Goal: Transaction & Acquisition: Purchase product/service

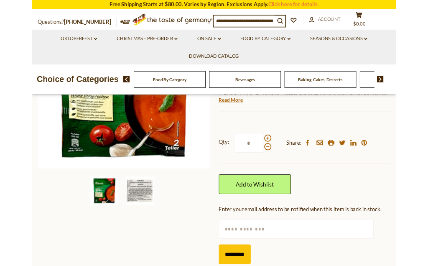
scroll to position [158, 0]
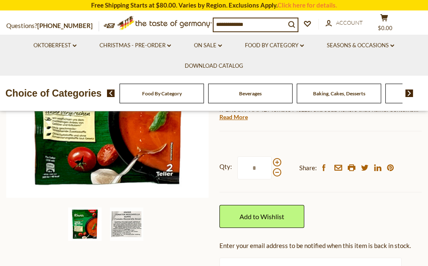
click at [278, 159] on span at bounding box center [277, 162] width 8 height 8
click at [271, 159] on input "*" at bounding box center [254, 167] width 34 height 23
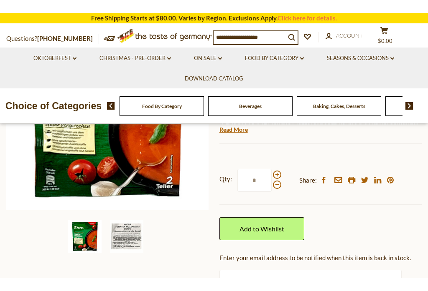
scroll to position [157, 0]
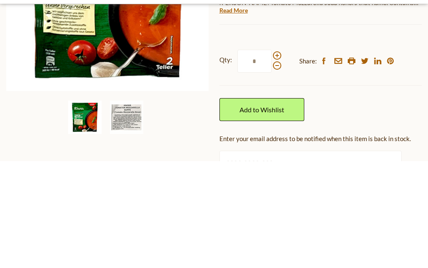
click at [276, 158] on span at bounding box center [277, 162] width 8 height 8
click at [271, 157] on input "*" at bounding box center [254, 168] width 34 height 23
click at [278, 158] on div at bounding box center [277, 167] width 8 height 18
click at [271, 157] on input "*" at bounding box center [254, 168] width 34 height 23
click at [279, 158] on span at bounding box center [277, 162] width 8 height 8
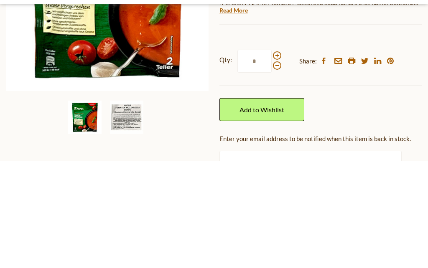
click at [271, 157] on input "*" at bounding box center [254, 168] width 34 height 23
click at [279, 158] on span at bounding box center [277, 162] width 8 height 8
click at [271, 157] on input "*" at bounding box center [254, 168] width 34 height 23
click at [279, 158] on span at bounding box center [277, 162] width 8 height 8
click at [271, 157] on input "*" at bounding box center [254, 168] width 34 height 23
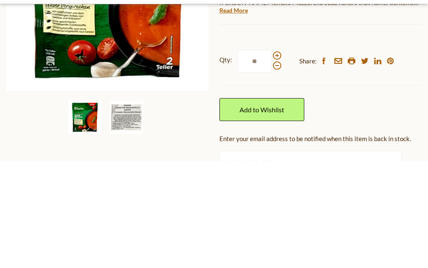
click at [280, 158] on span at bounding box center [277, 162] width 8 height 8
click at [271, 157] on input "**" at bounding box center [254, 168] width 34 height 23
type input "**"
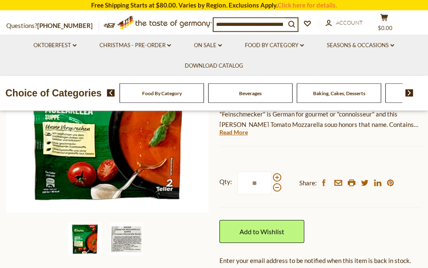
scroll to position [142, 0]
